Goal: Information Seeking & Learning: Learn about a topic

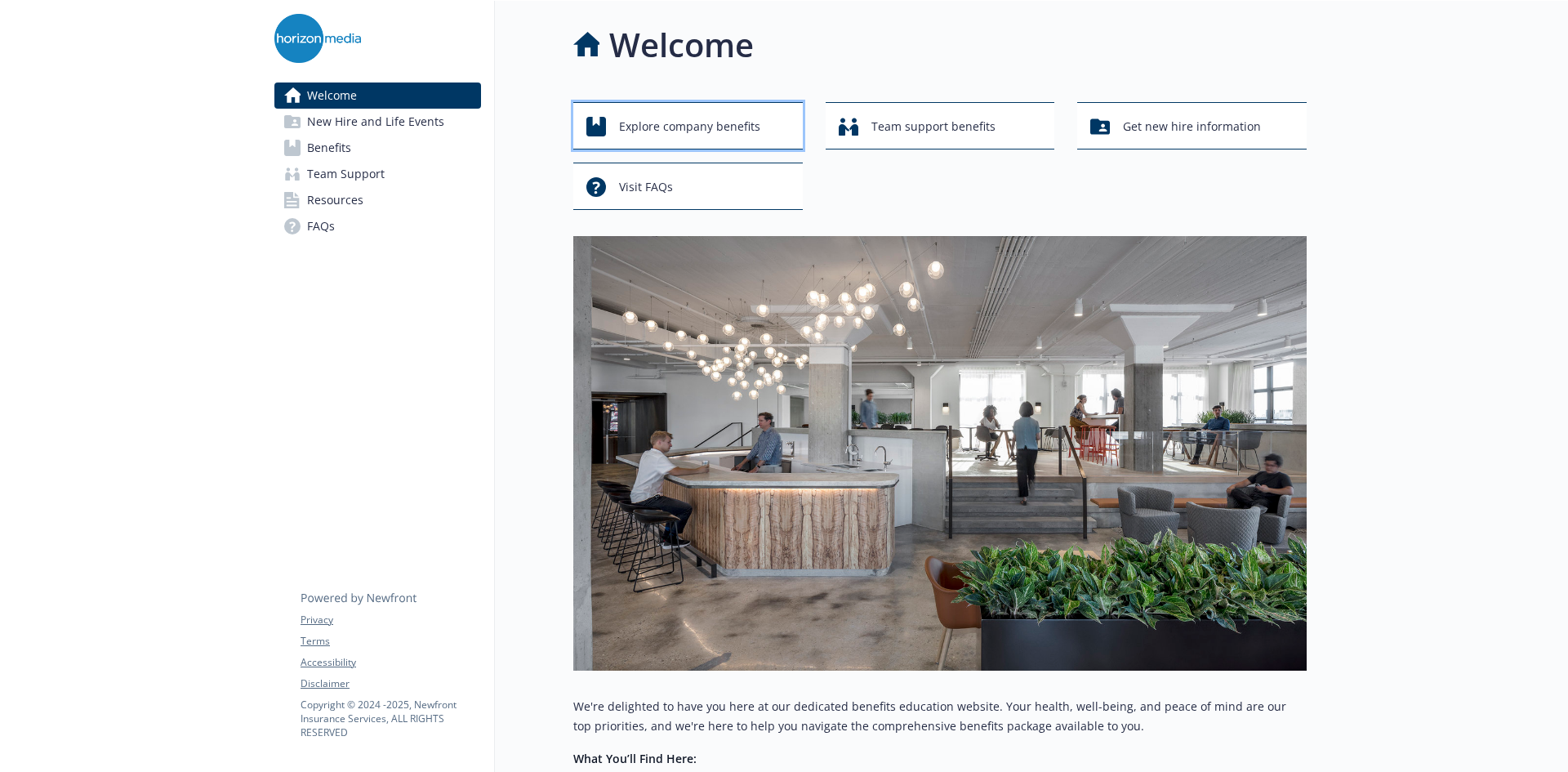
click at [697, 127] on span "Explore company benefits" at bounding box center [690, 126] width 142 height 31
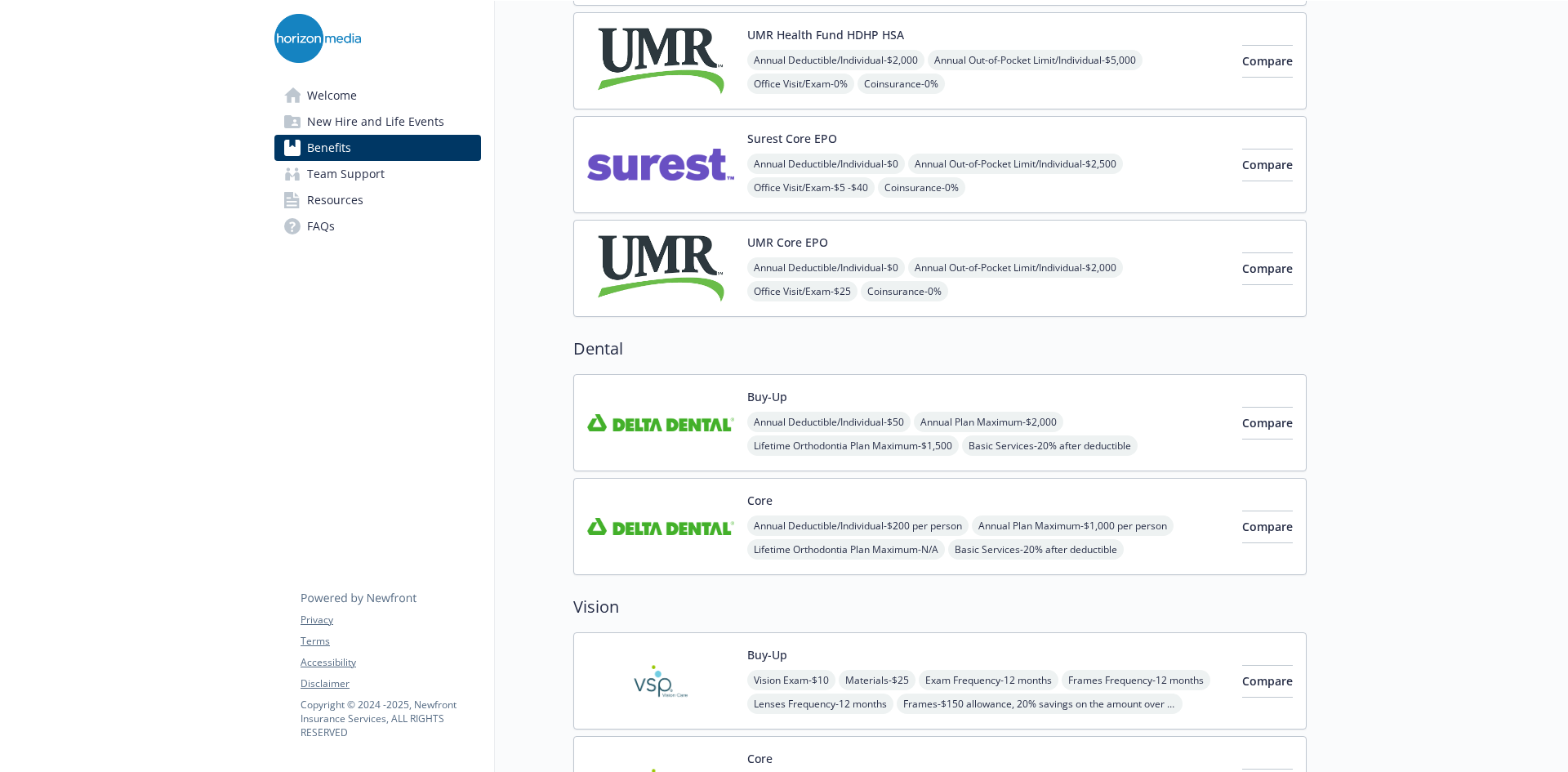
scroll to position [327, 0]
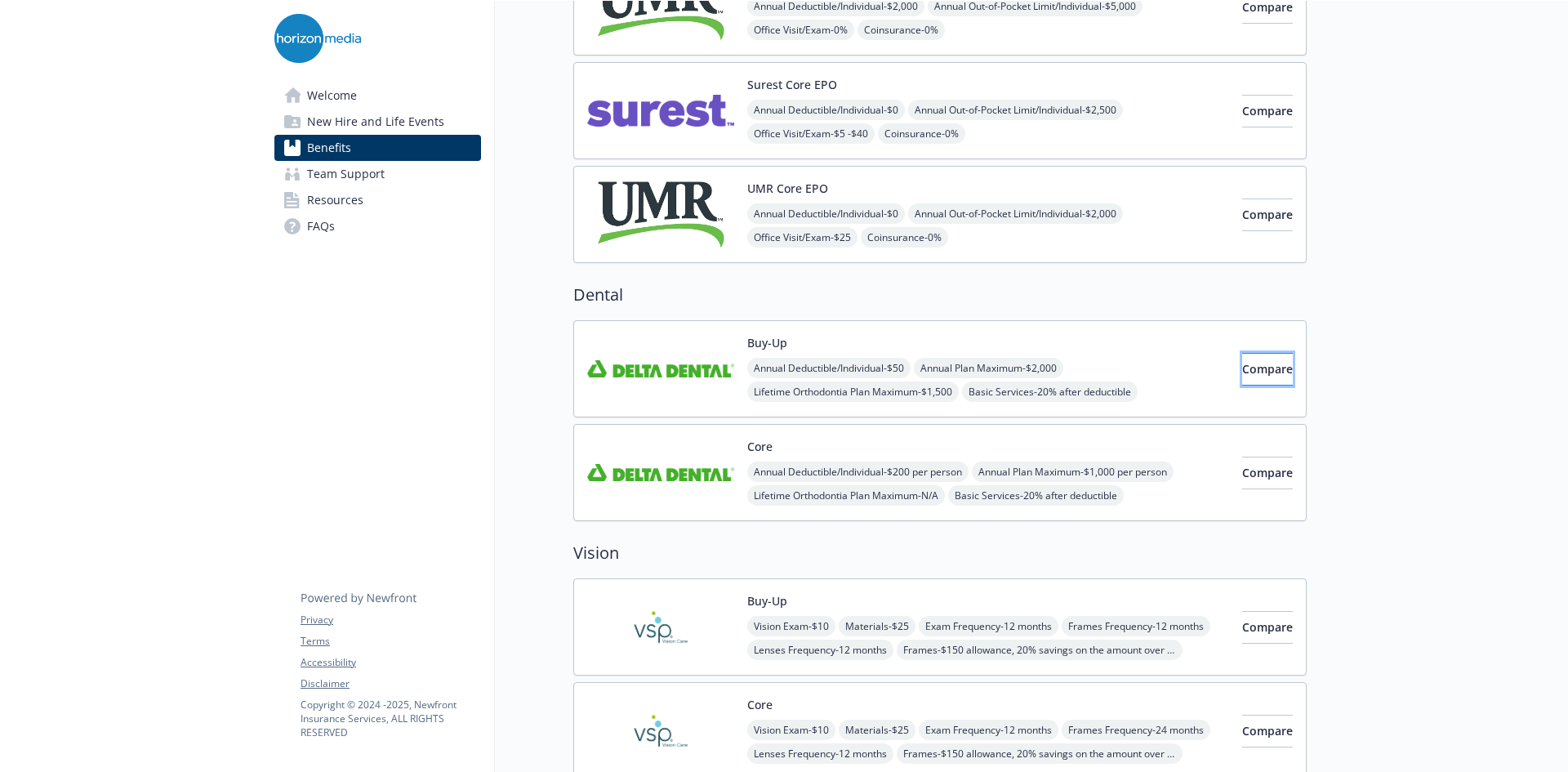
click at [1243, 368] on span "Compare" at bounding box center [1268, 369] width 50 height 15
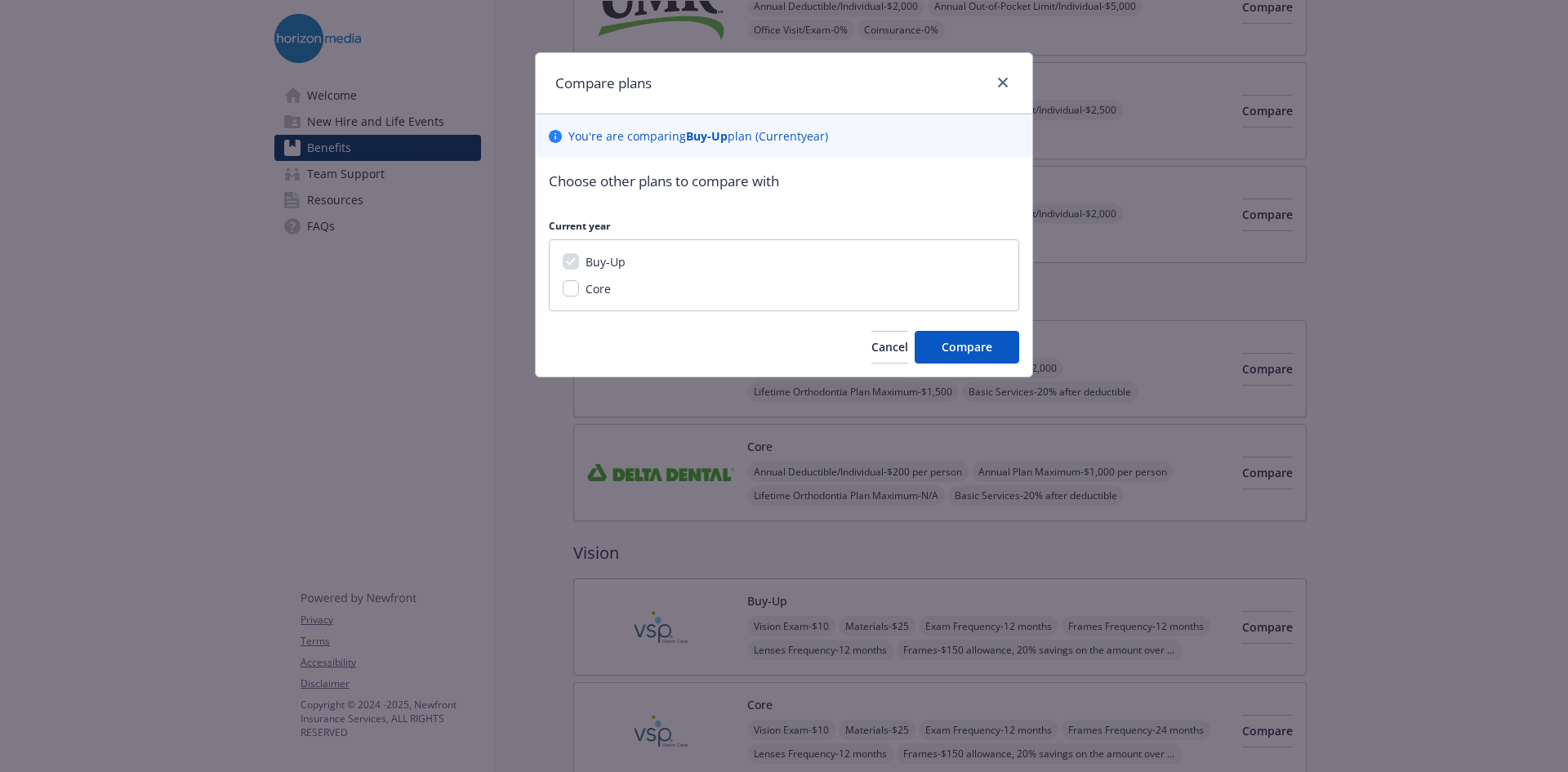
click at [993, 73] on div at bounding box center [1000, 83] width 26 height 21
click at [1002, 79] on icon "close" at bounding box center [1002, 82] width 9 height 9
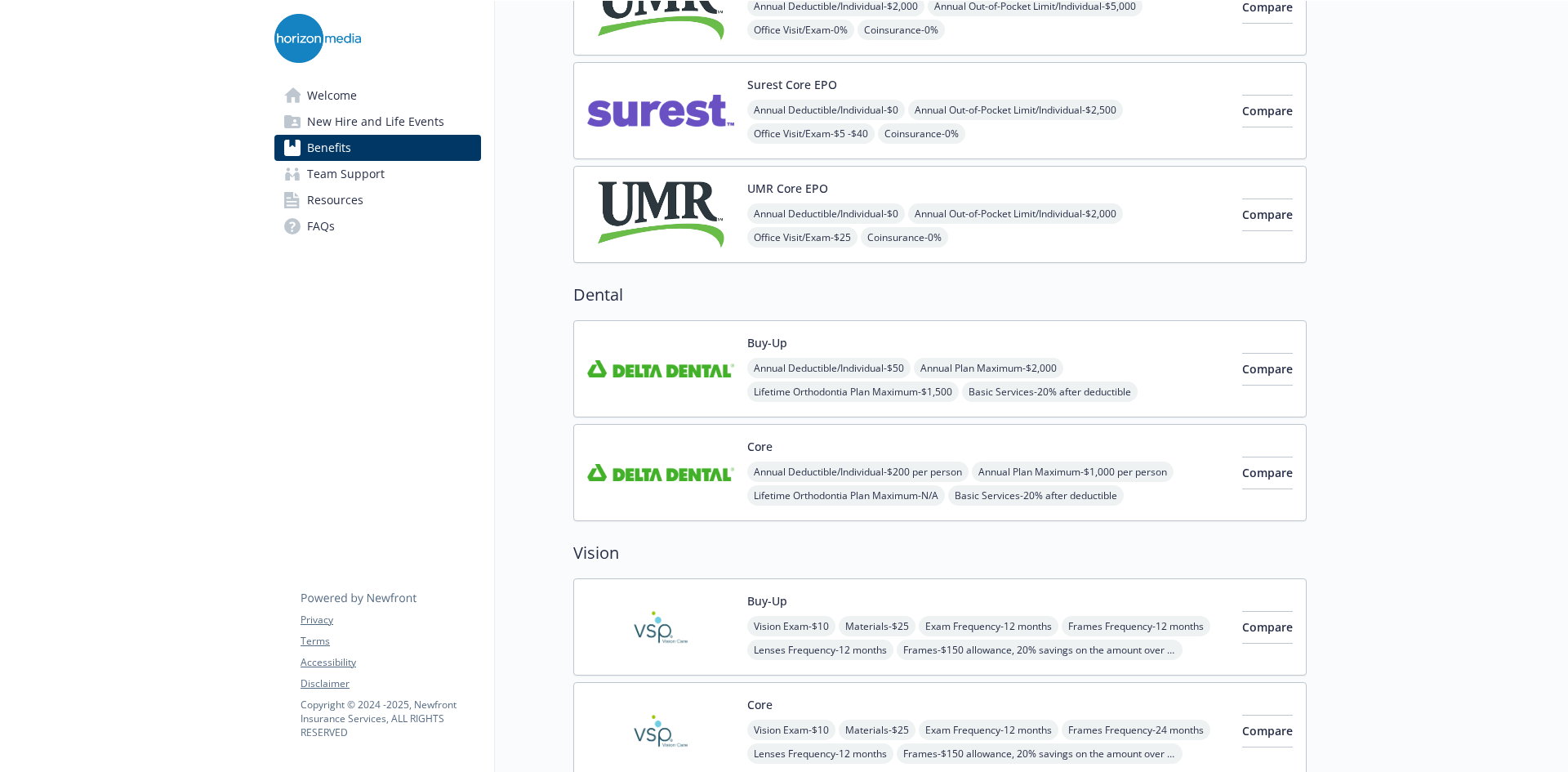
click at [671, 371] on img at bounding box center [661, 368] width 147 height 69
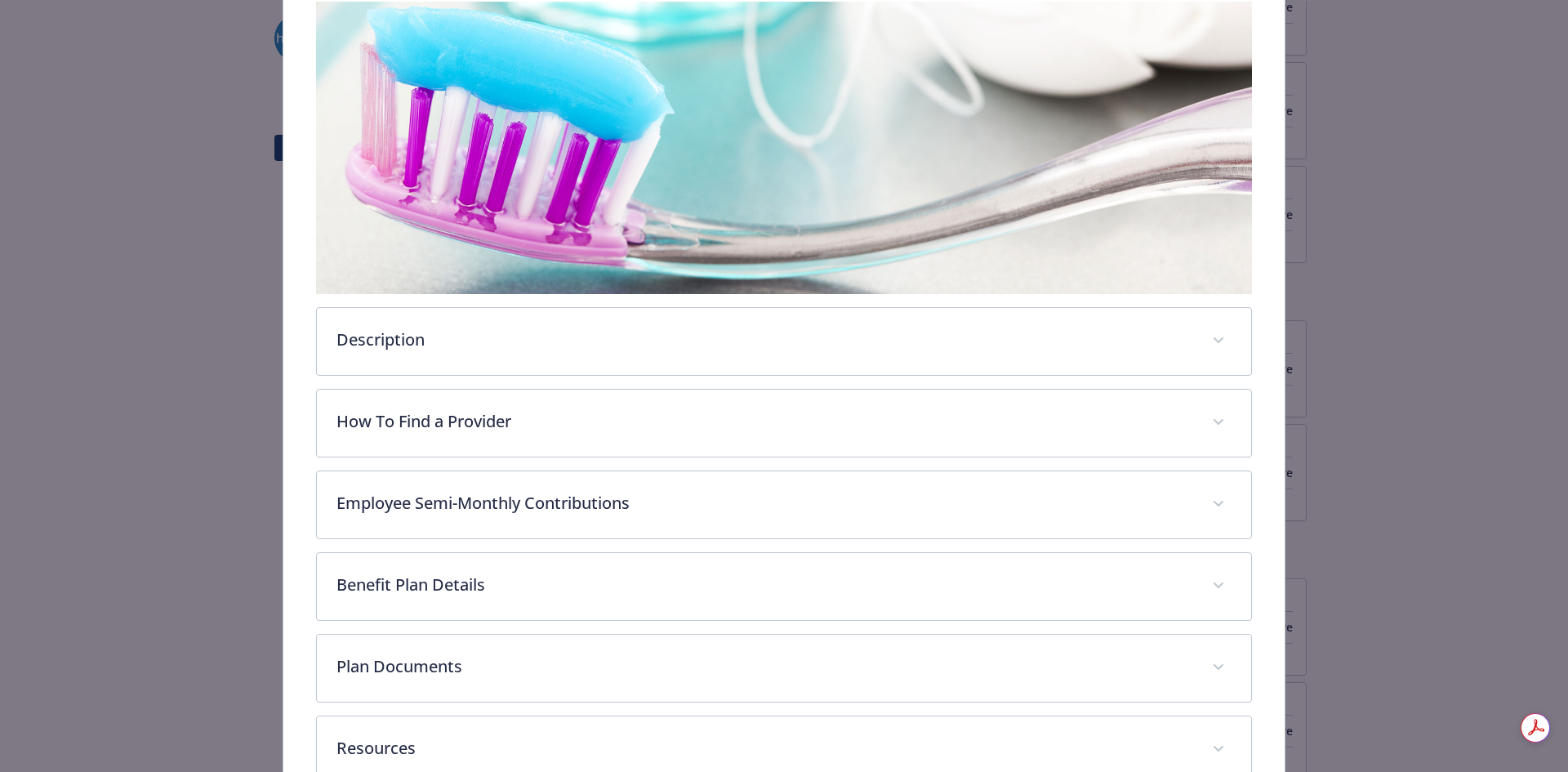
scroll to position [355, 0]
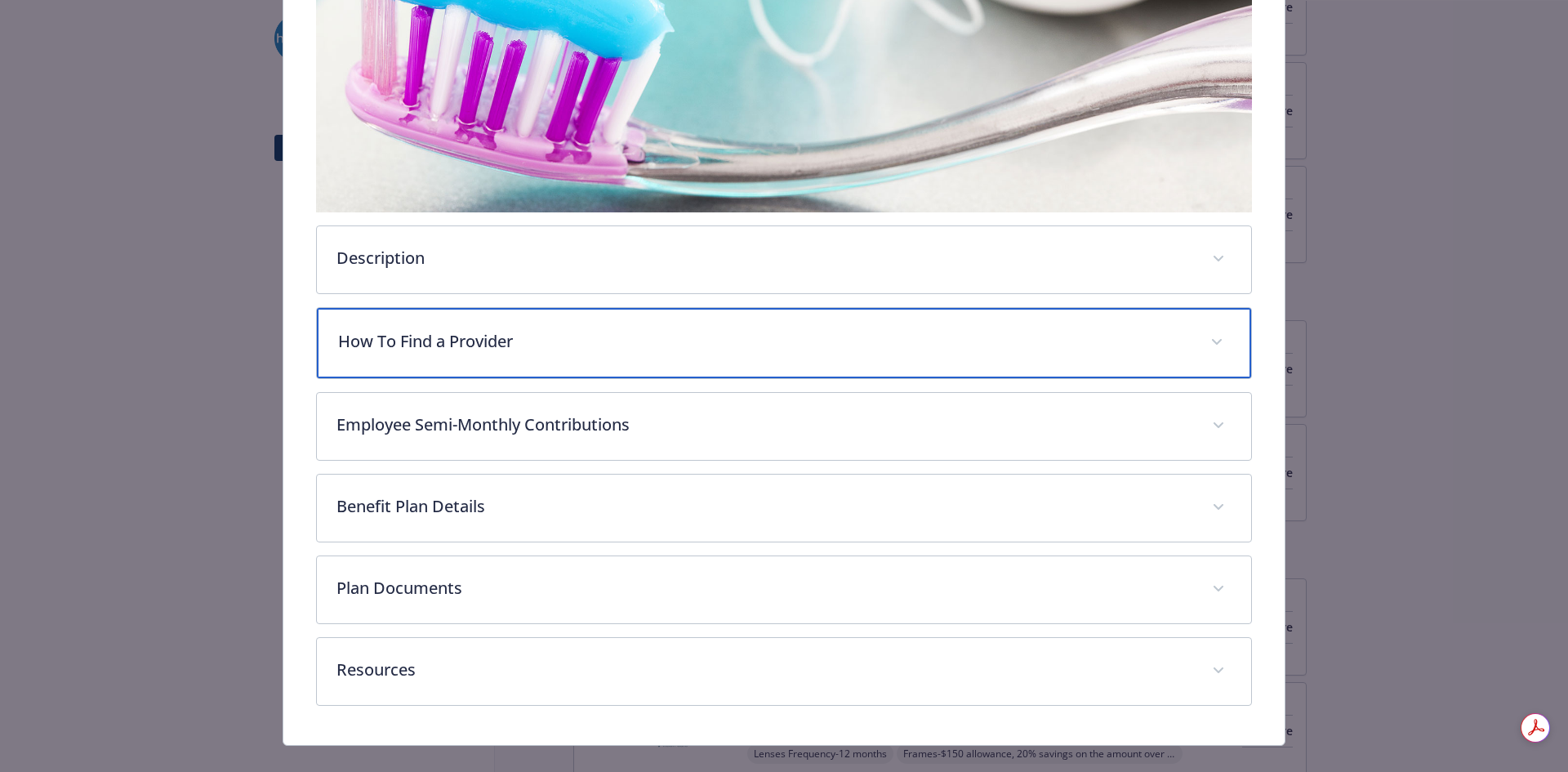
click at [509, 345] on p "How To Find a Provider" at bounding box center [765, 342] width 854 height 25
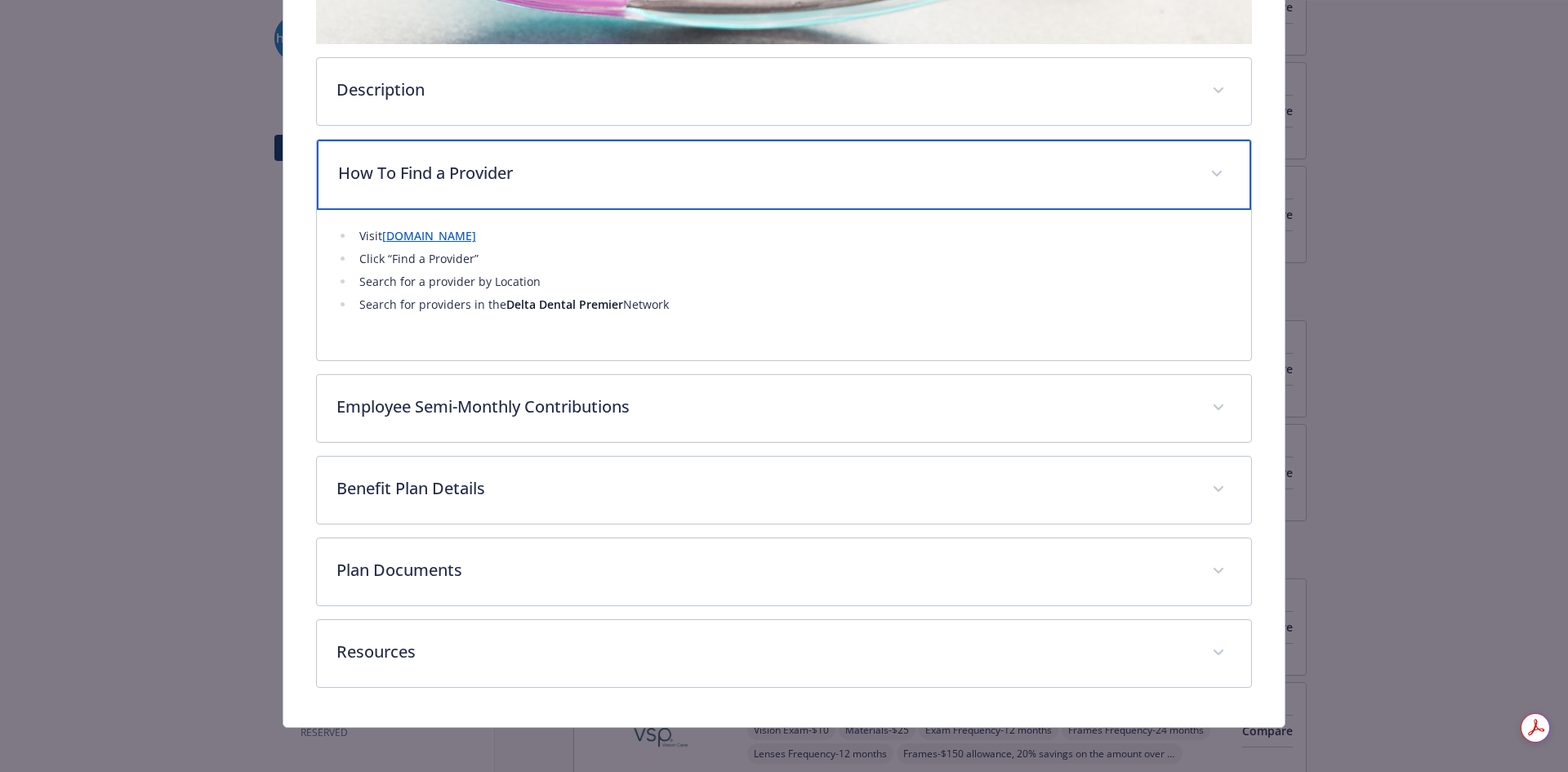
scroll to position [529, 0]
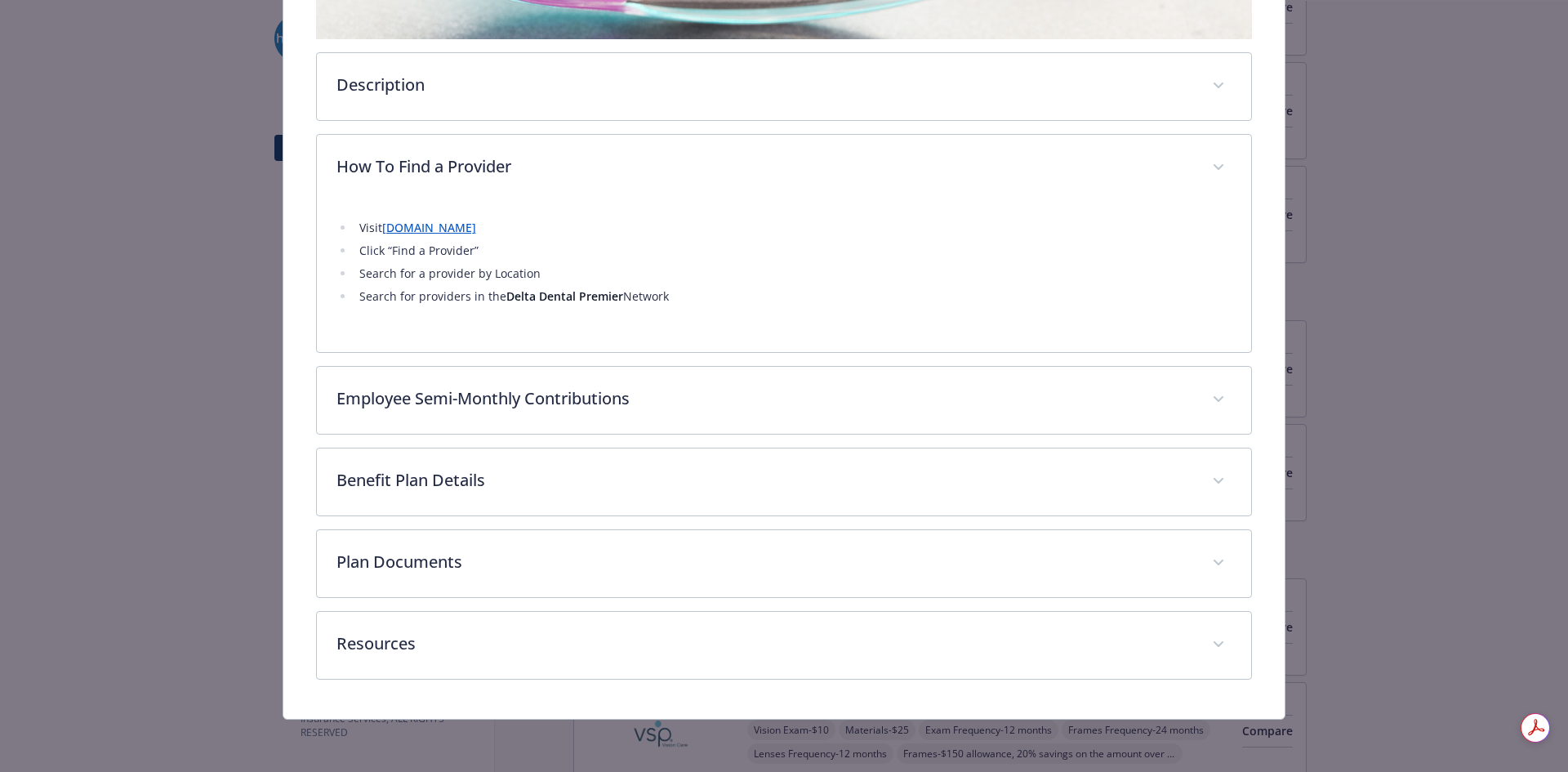
click at [460, 225] on link "[DOMAIN_NAME]" at bounding box center [429, 227] width 94 height 15
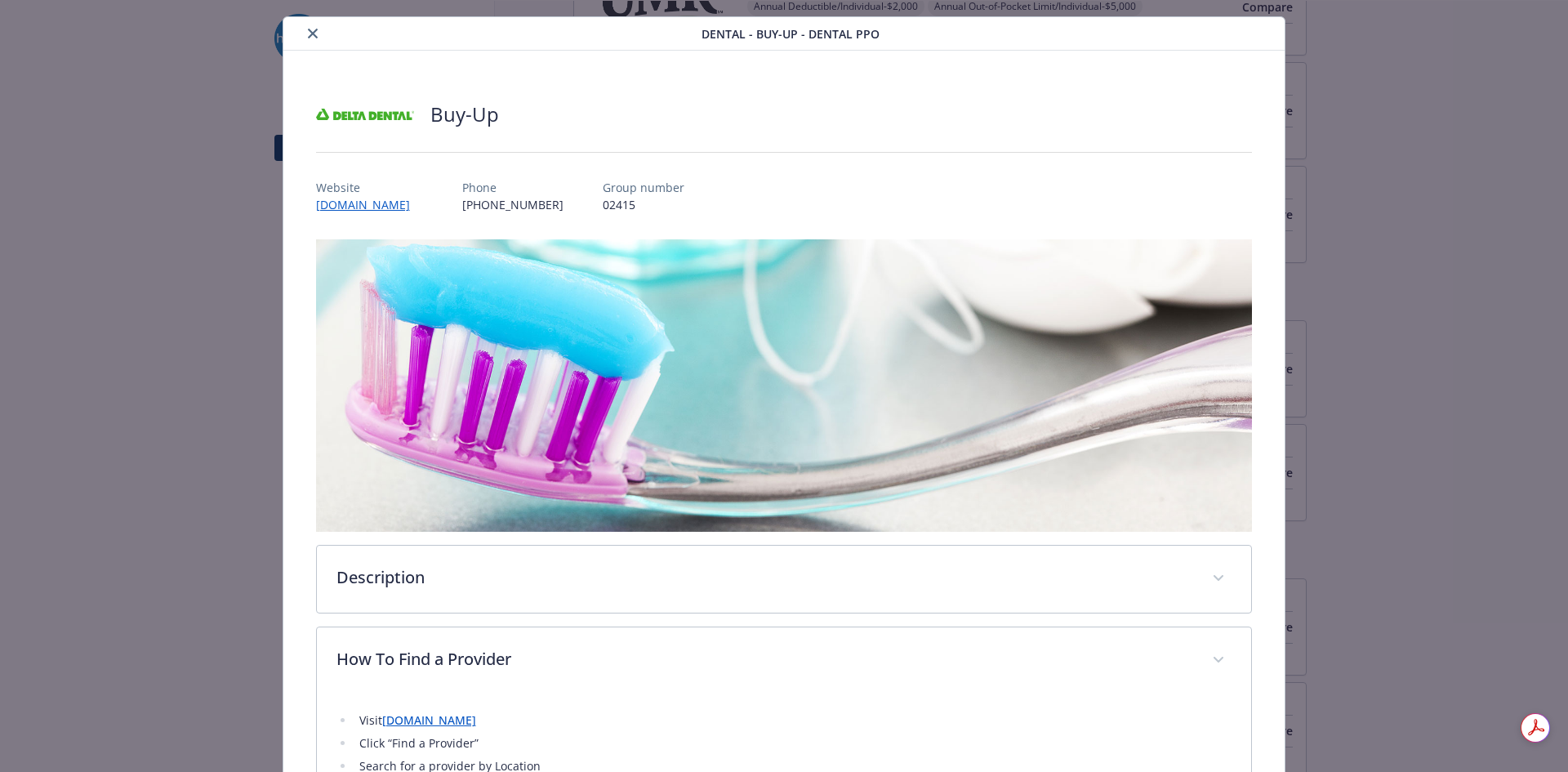
scroll to position [0, 0]
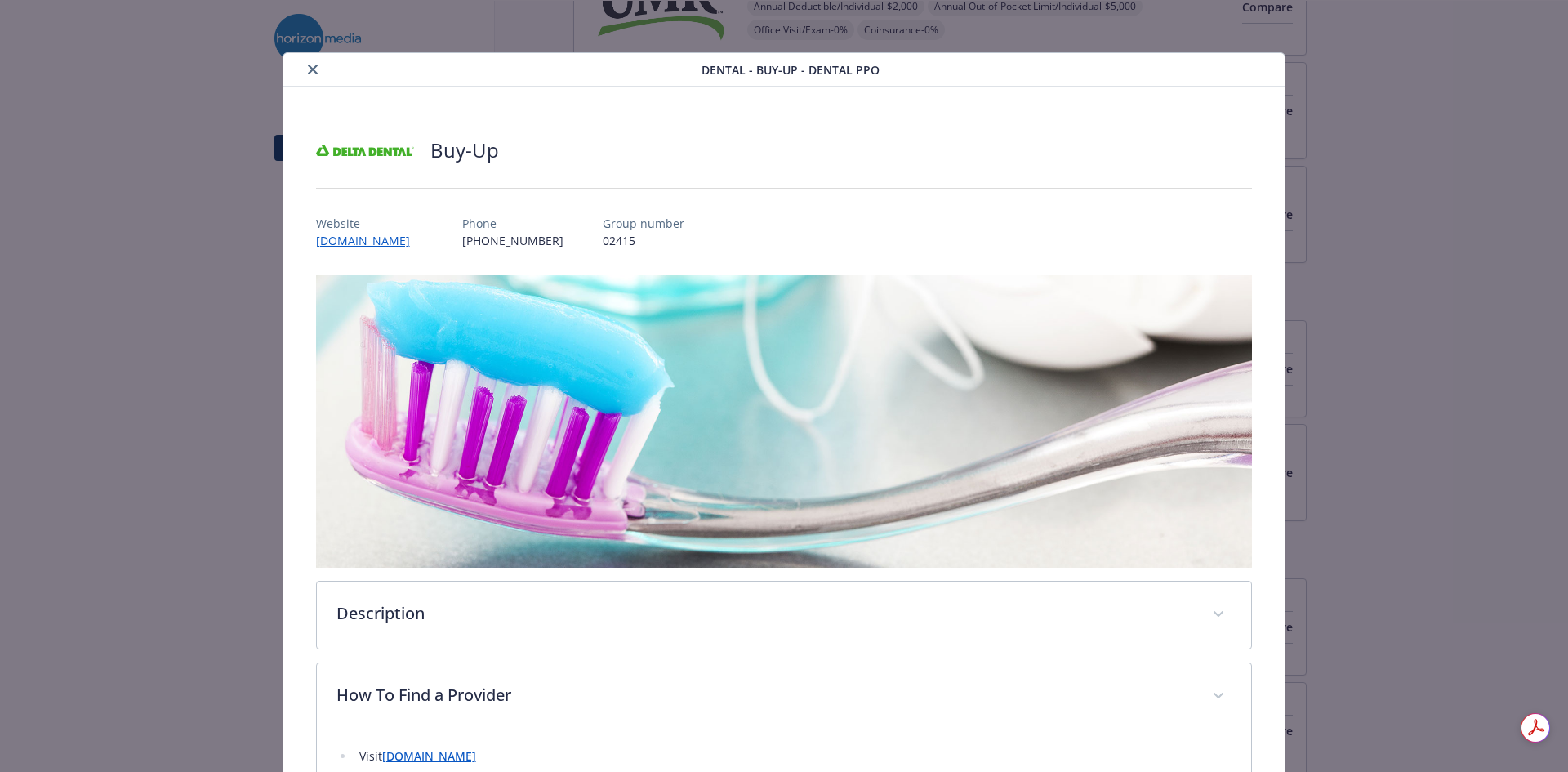
click at [315, 67] on button "close" at bounding box center [312, 69] width 20 height 20
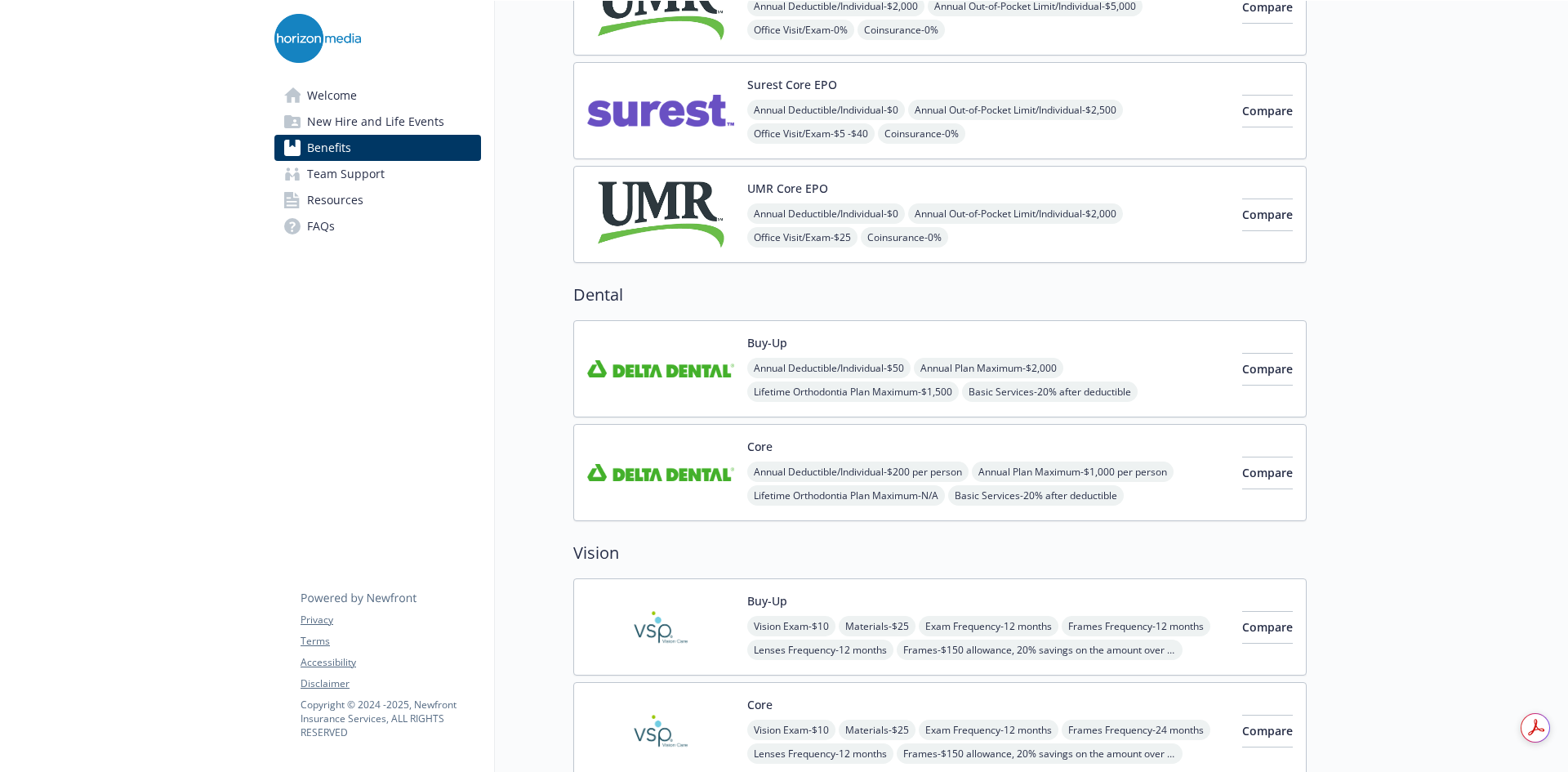
click at [656, 381] on img at bounding box center [661, 368] width 147 height 69
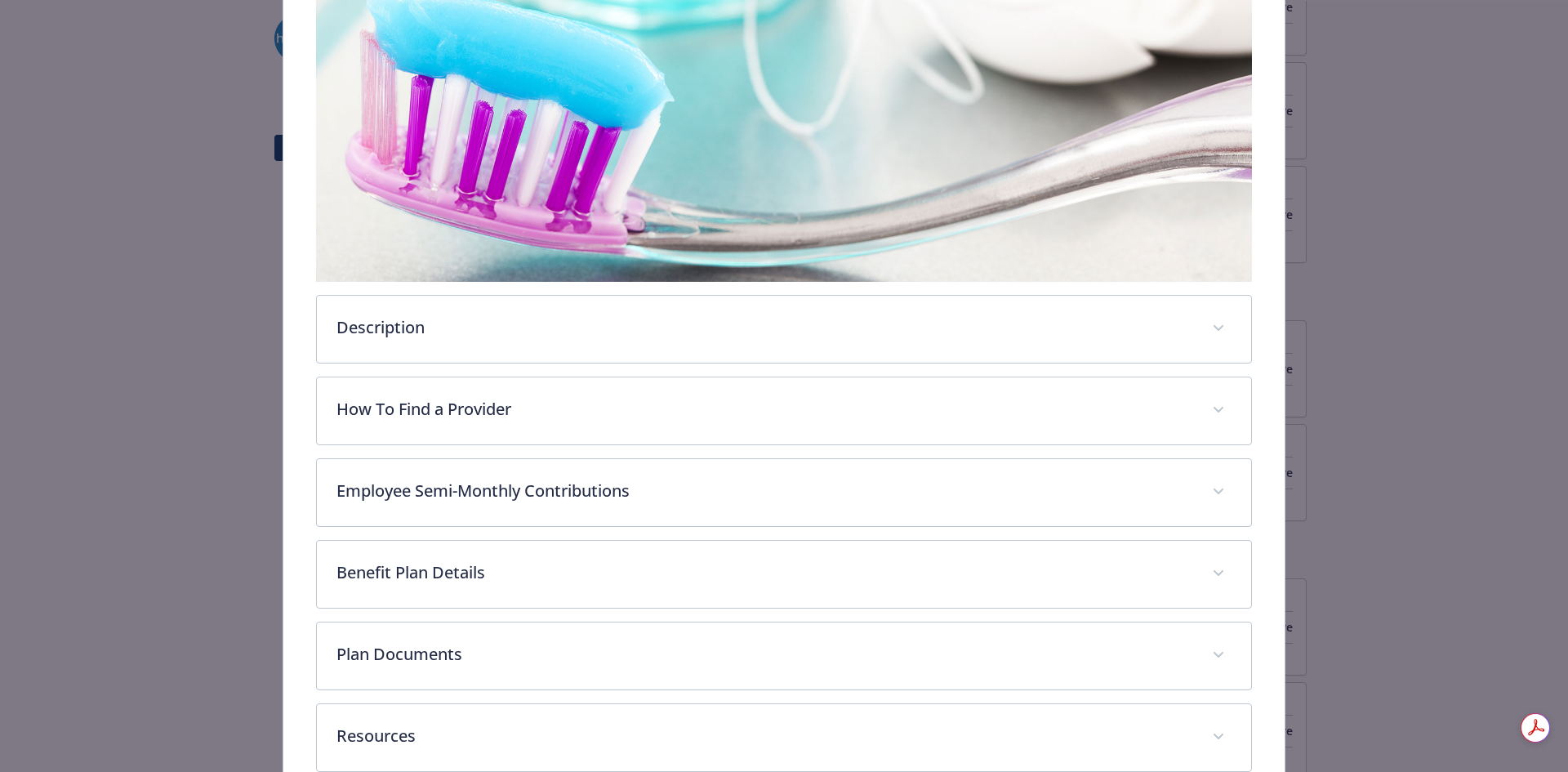
scroll to position [295, 0]
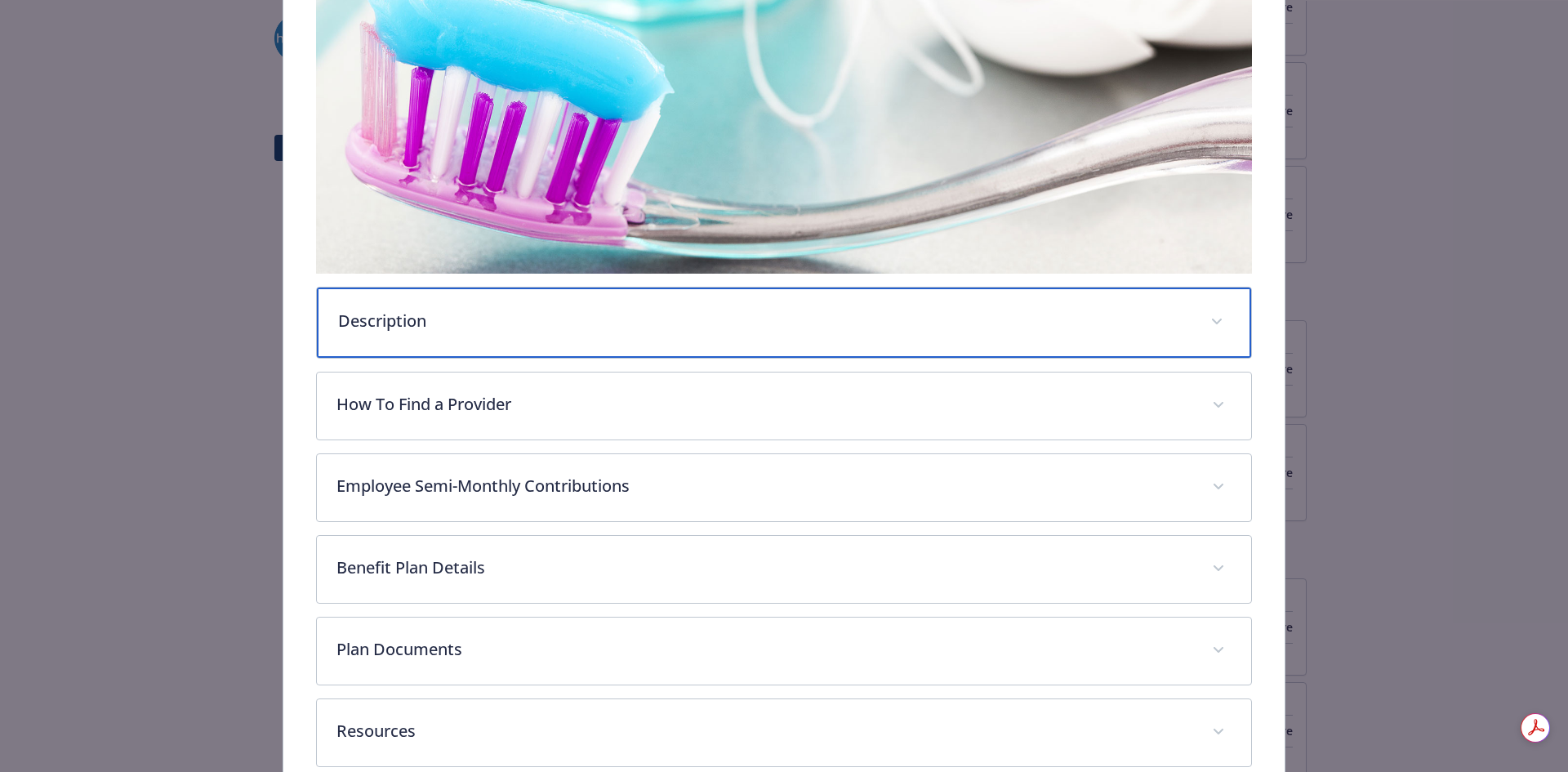
click at [443, 316] on p "Description" at bounding box center [765, 321] width 854 height 25
